Goal: Find specific page/section: Locate a particular part of the current website

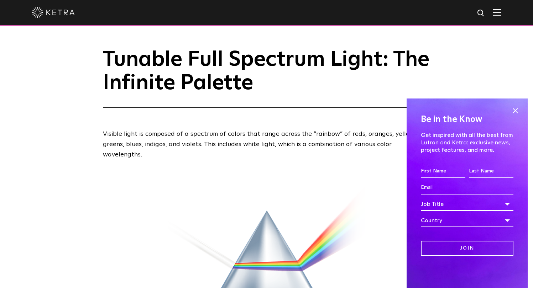
scroll to position [6, 0]
click at [515, 111] on span at bounding box center [515, 111] width 11 height 11
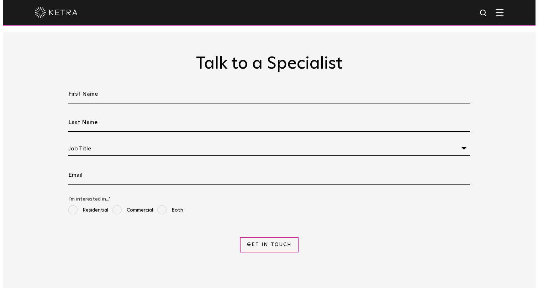
scroll to position [0, 0]
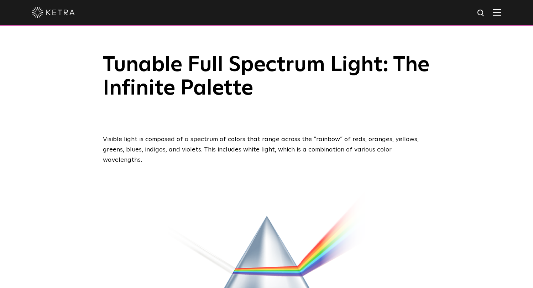
click at [501, 13] on img at bounding box center [497, 12] width 8 height 7
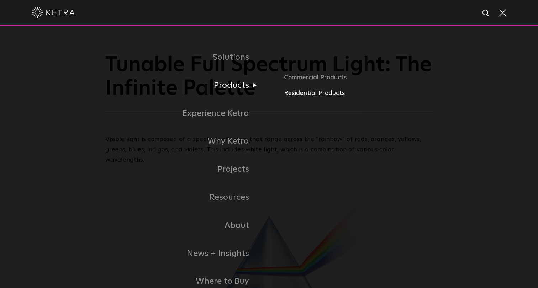
click at [297, 94] on link "Residential Products" at bounding box center [395, 93] width 223 height 10
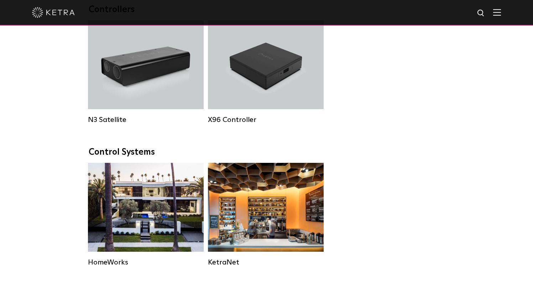
scroll to position [884, 0]
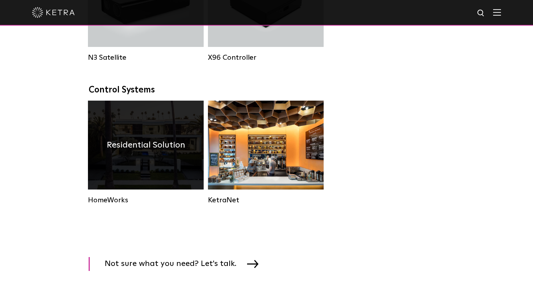
click at [156, 175] on div "Residential Solution" at bounding box center [146, 145] width 116 height 89
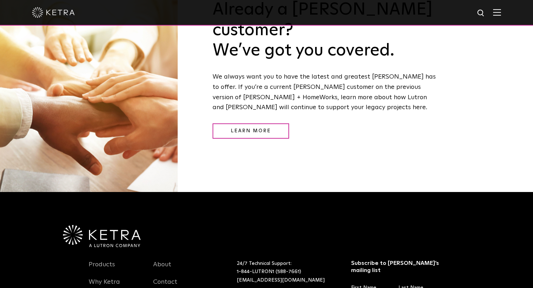
scroll to position [869, 0]
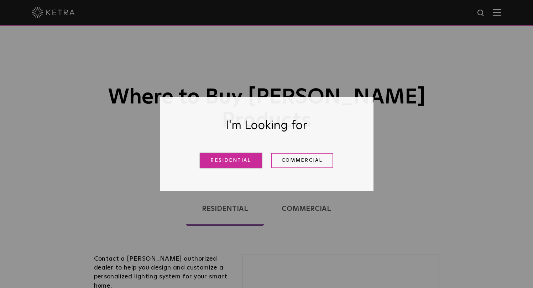
click at [221, 163] on link "Residential" at bounding box center [231, 160] width 62 height 15
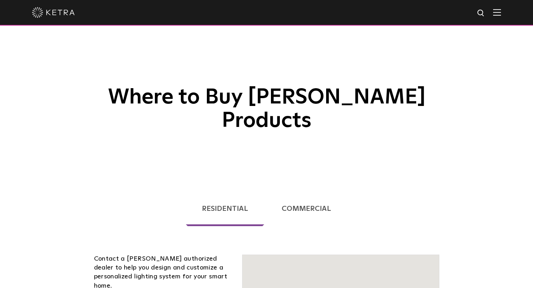
scroll to position [175, 0]
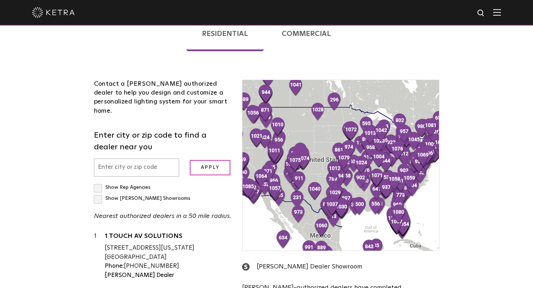
click at [115, 159] on input "text" at bounding box center [136, 168] width 85 height 18
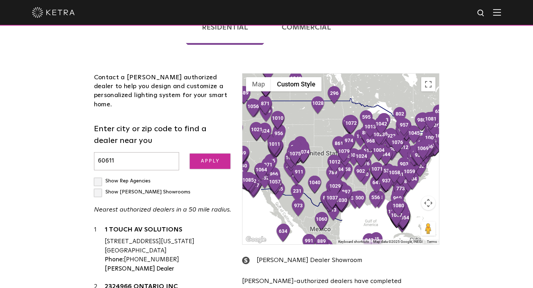
type input "60611"
click at [204, 154] on input "Apply" at bounding box center [210, 161] width 41 height 15
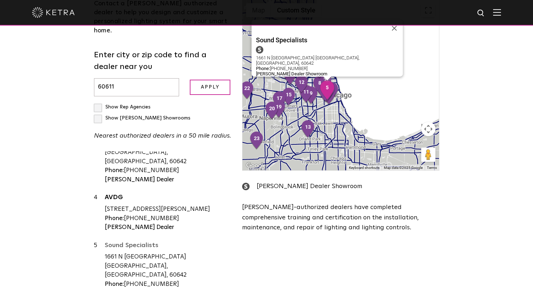
scroll to position [120, 0]
click at [123, 288] on strong "[PERSON_NAME] Dealer Showroom" at bounding box center [164, 293] width 100 height 6
click at [125, 242] on link "Sound Specialists" at bounding box center [168, 246] width 127 height 9
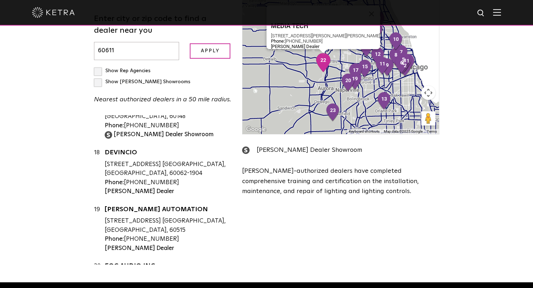
scroll to position [921, 0]
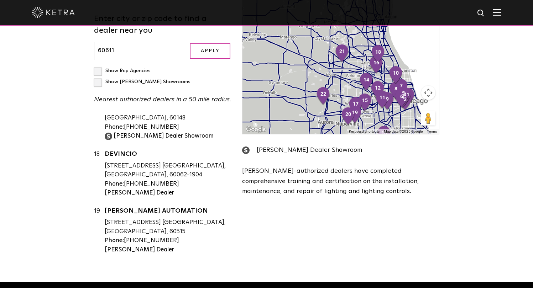
click at [162, 79] on label "Show [PERSON_NAME] Showrooms" at bounding box center [142, 81] width 96 height 5
click at [99, 65] on input "Show [PERSON_NAME] Showrooms" at bounding box center [96, 67] width 5 height 5
checkbox input "true"
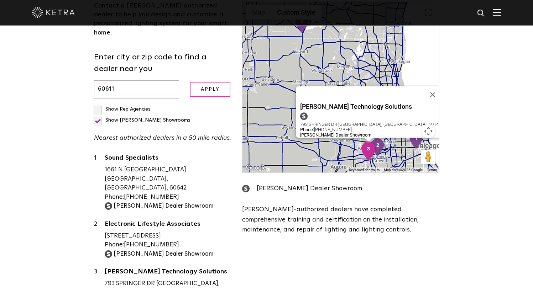
scroll to position [211, 0]
